Goal: Task Accomplishment & Management: Use online tool/utility

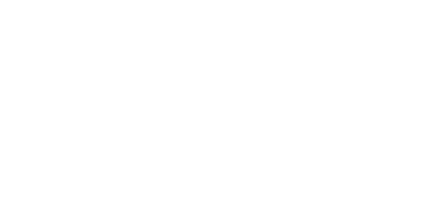
scroll to position [289, 0]
click at [69, 55] on div "Collaborate" at bounding box center [56, 58] width 26 height 6
click at [87, 53] on button "Collaborate" at bounding box center [56, 57] width 62 height 16
click at [69, 57] on div "Collaborate" at bounding box center [56, 58] width 26 height 6
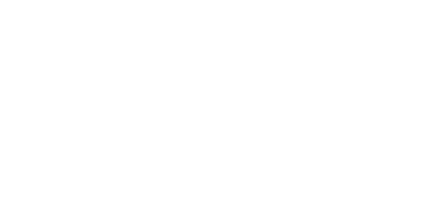
click at [69, 60] on div "Collaborate" at bounding box center [56, 58] width 26 height 6
